Goal: Transaction & Acquisition: Purchase product/service

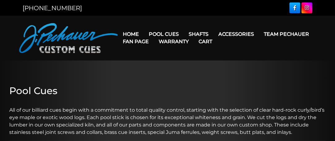
click at [196, 35] on link "Cart" at bounding box center [204, 42] width 23 height 16
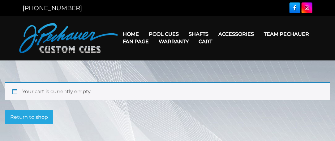
click at [196, 35] on link "Cart" at bounding box center [204, 42] width 23 height 16
click at [202, 34] on link "Cart" at bounding box center [204, 42] width 23 height 16
click at [203, 34] on link "Cart" at bounding box center [204, 42] width 23 height 16
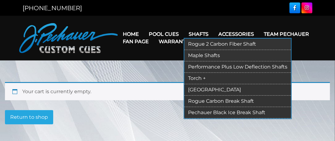
click at [202, 77] on link "Torch +" at bounding box center [237, 78] width 107 height 11
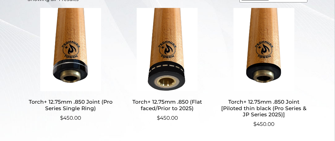
scroll to position [190, 0]
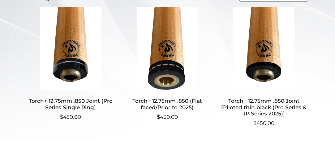
click at [74, 38] on img at bounding box center [71, 48] width 86 height 83
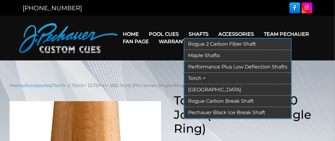
click at [201, 43] on link "Rogue 2 Carbon Fiber Shaft" at bounding box center [237, 44] width 107 height 11
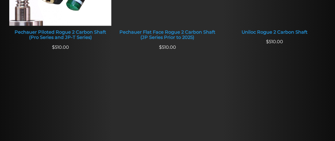
scroll to position [351, 0]
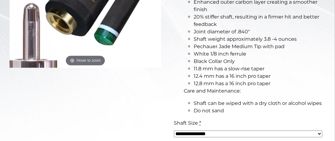
scroll to position [195, 0]
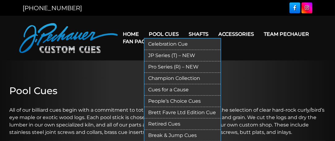
click at [175, 68] on link "Pro Series (R) – NEW" at bounding box center [182, 67] width 76 height 11
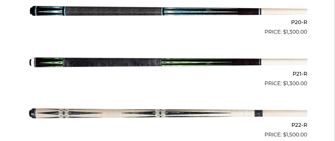
scroll to position [1187, 0]
